Goal: Find specific page/section: Find specific page/section

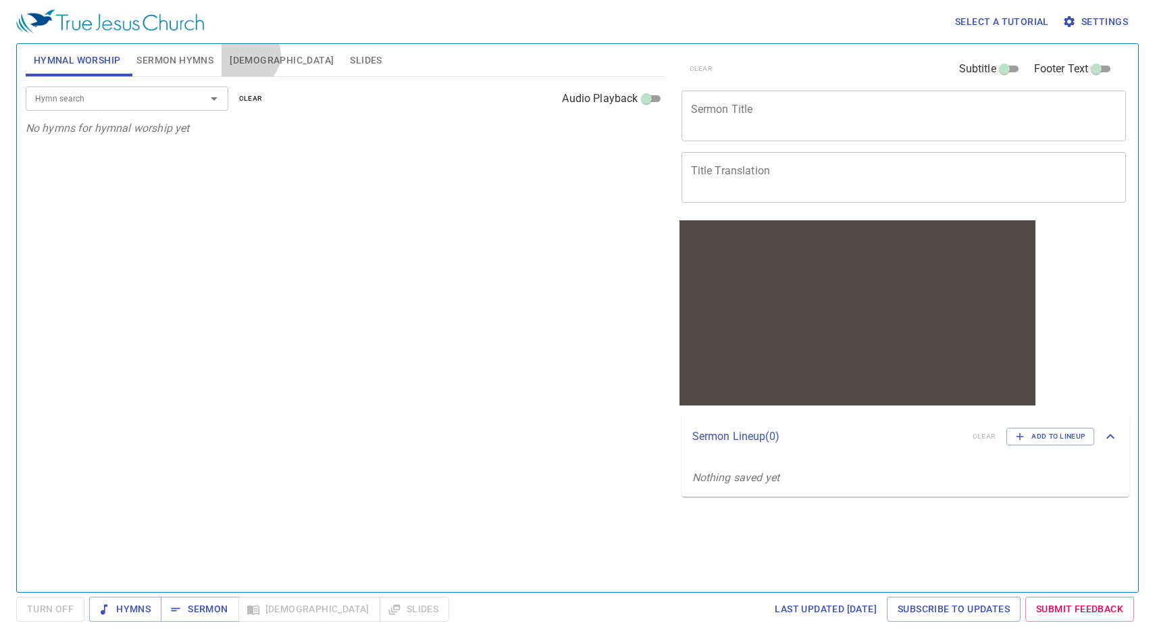
click at [247, 55] on span "Bible" at bounding box center [282, 60] width 104 height 17
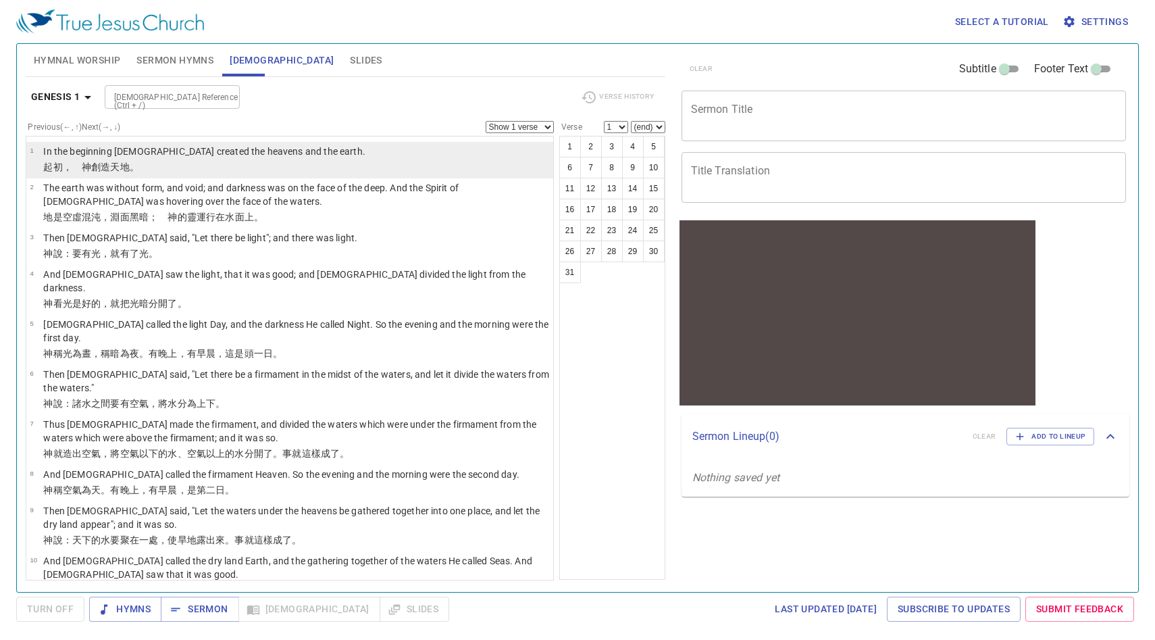
click at [127, 166] on wh8064 "地 。" at bounding box center [129, 166] width 19 height 11
